Goal: Find specific page/section: Find specific page/section

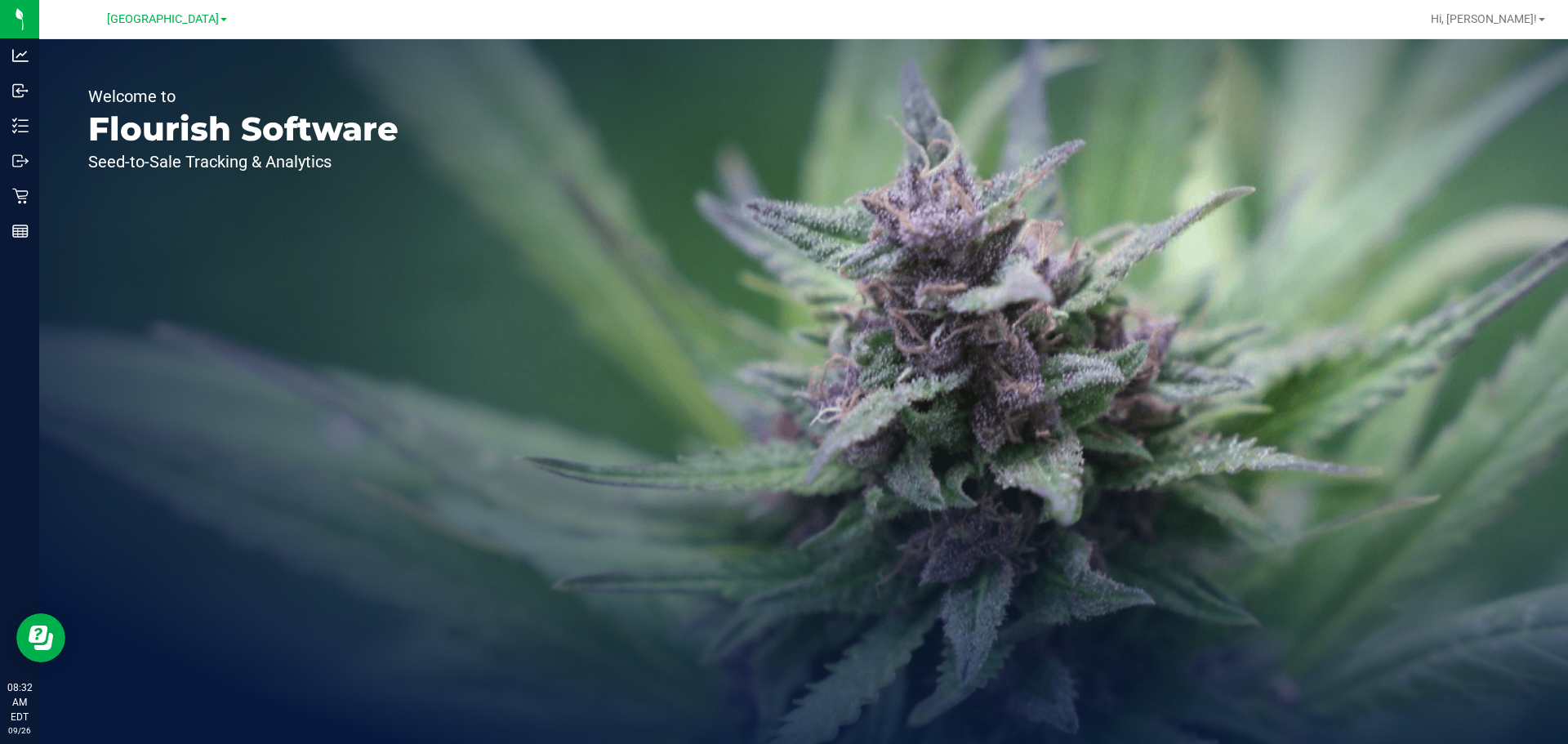
click at [293, 224] on div "Welcome to Flourish Software Seed-to-Sale Tracking & Analytics" at bounding box center [244, 392] width 409 height 705
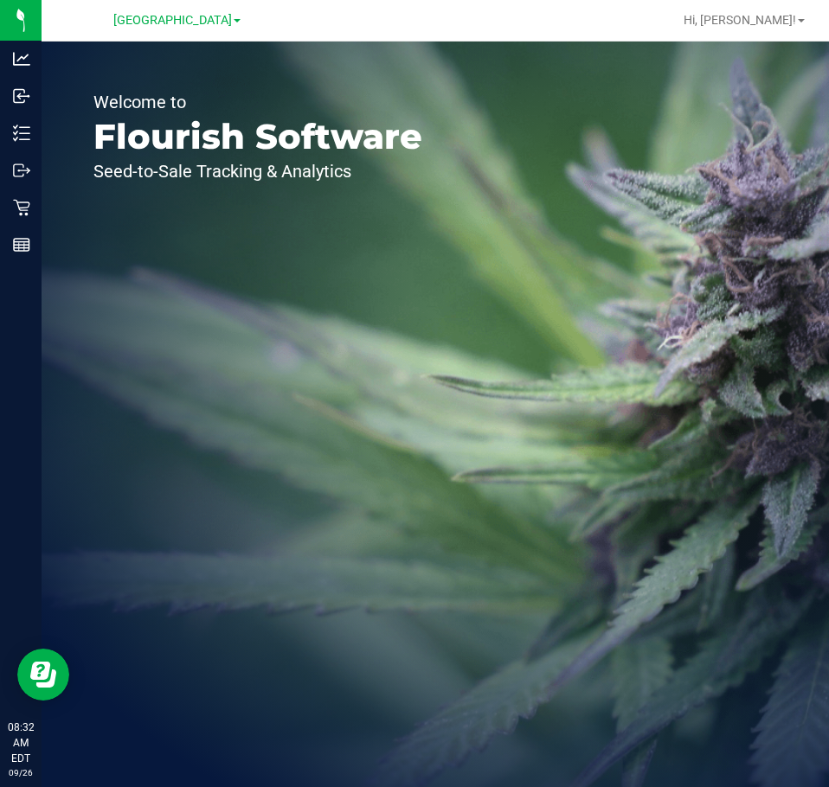
click at [617, 302] on div "Welcome to Flourish Software Seed-to-Sale Tracking & Analytics" at bounding box center [435, 415] width 787 height 746
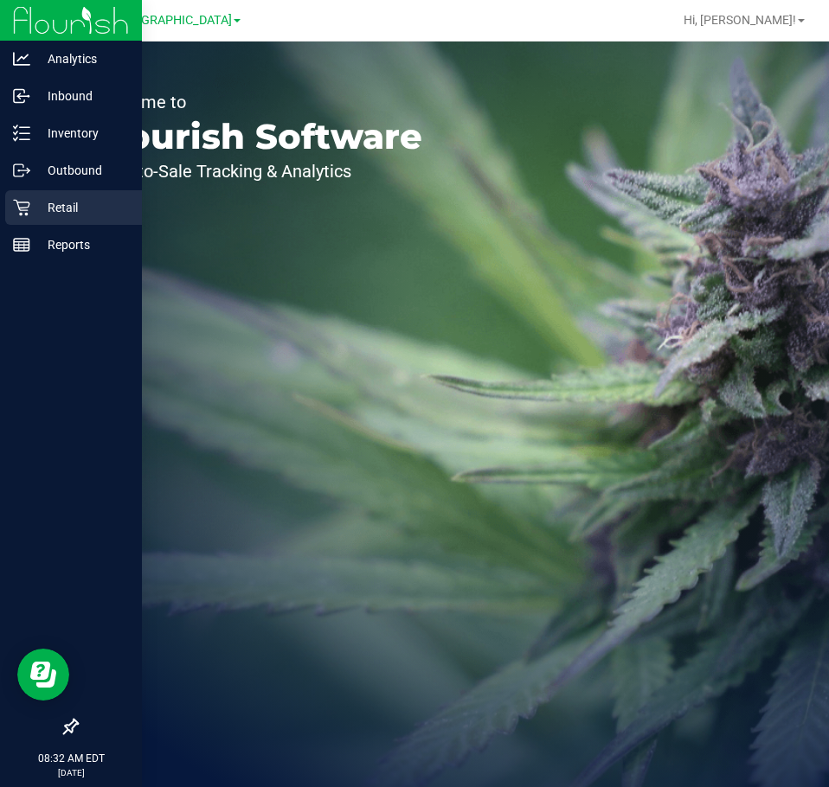
click at [75, 208] on p "Retail" at bounding box center [82, 207] width 104 height 21
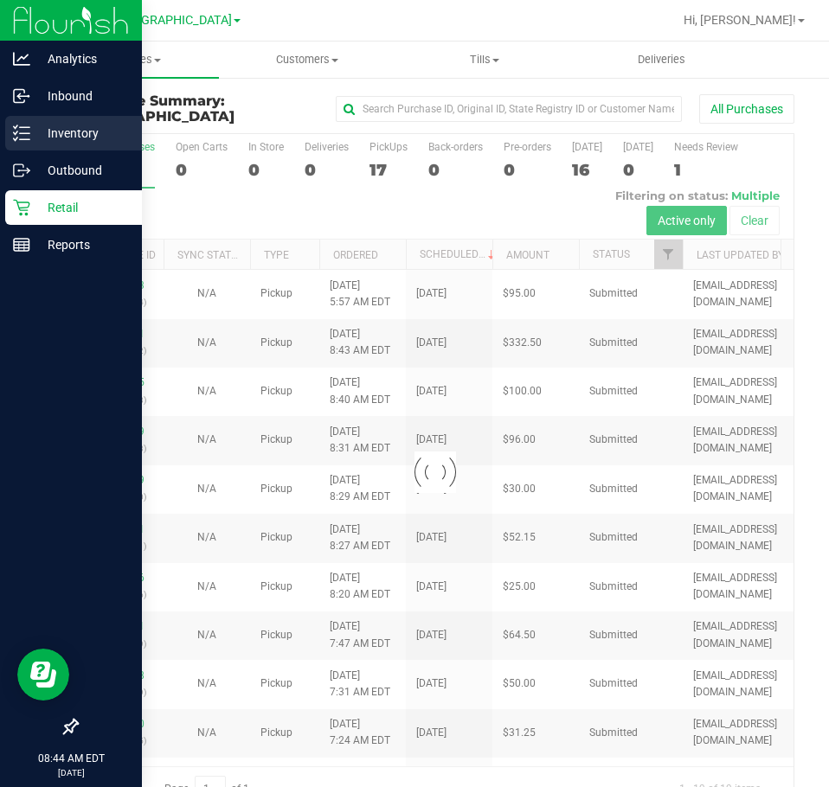
click at [74, 128] on p "Inventory" at bounding box center [82, 133] width 104 height 21
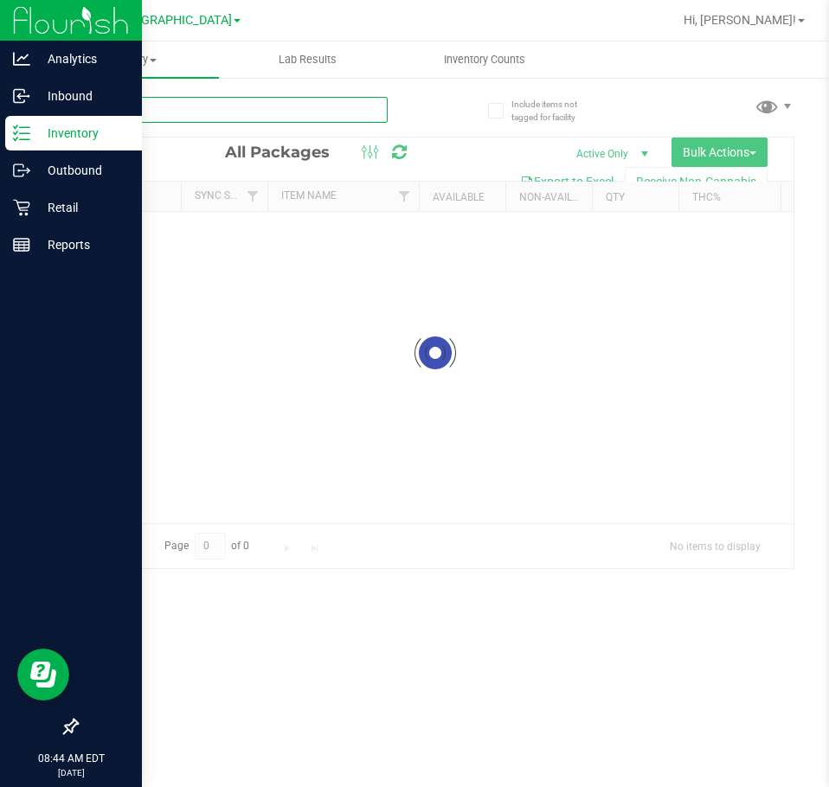
click at [262, 106] on input "text" at bounding box center [232, 110] width 312 height 26
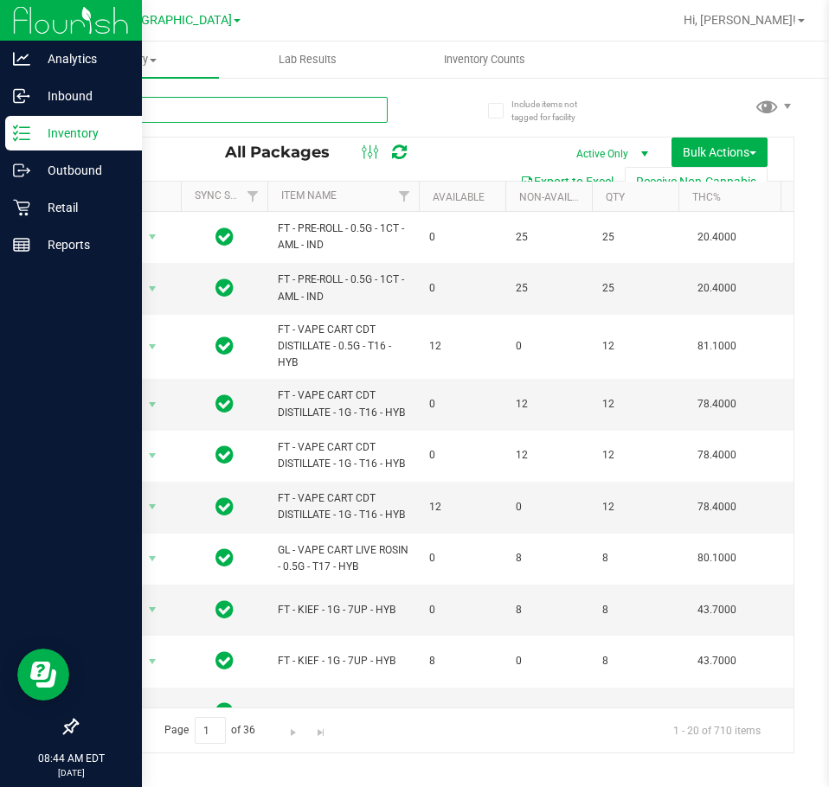
click at [257, 119] on input "text" at bounding box center [232, 110] width 312 height 26
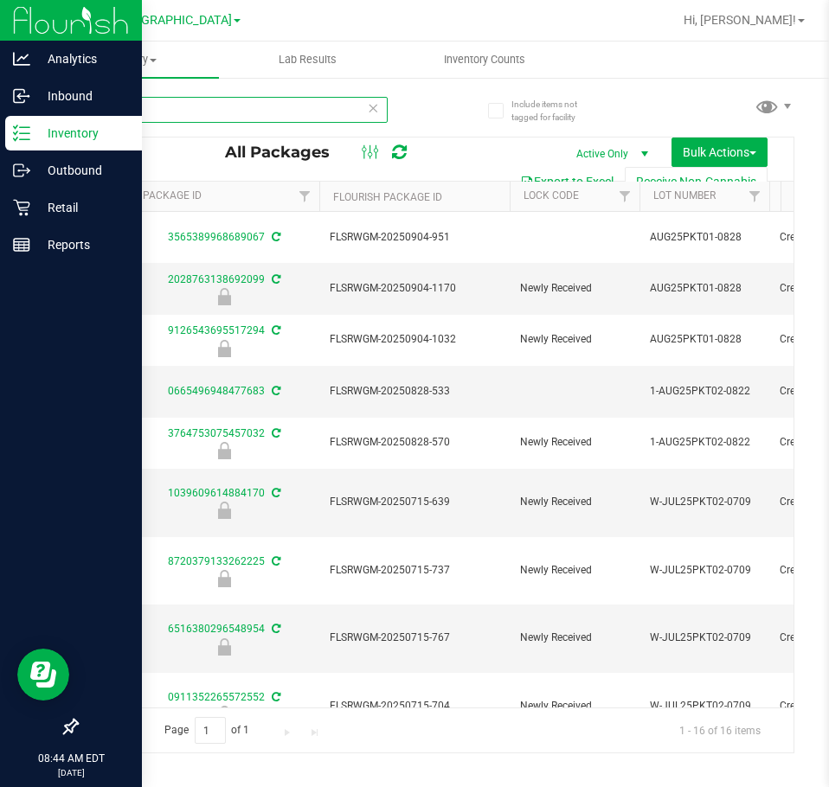
scroll to position [0, 710]
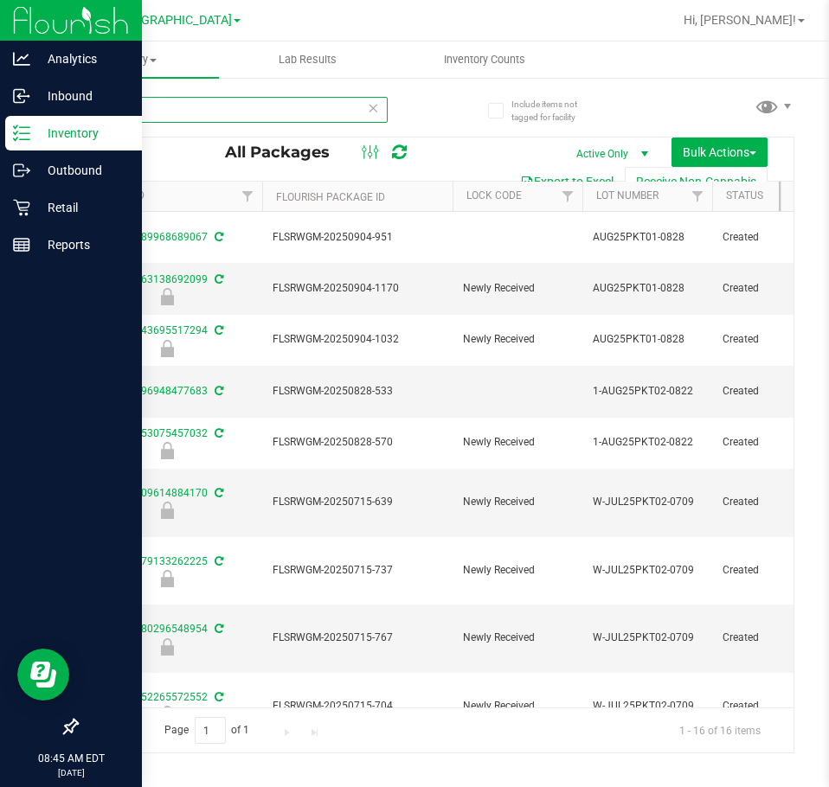
type input "pkt"
